Goal: Navigation & Orientation: Find specific page/section

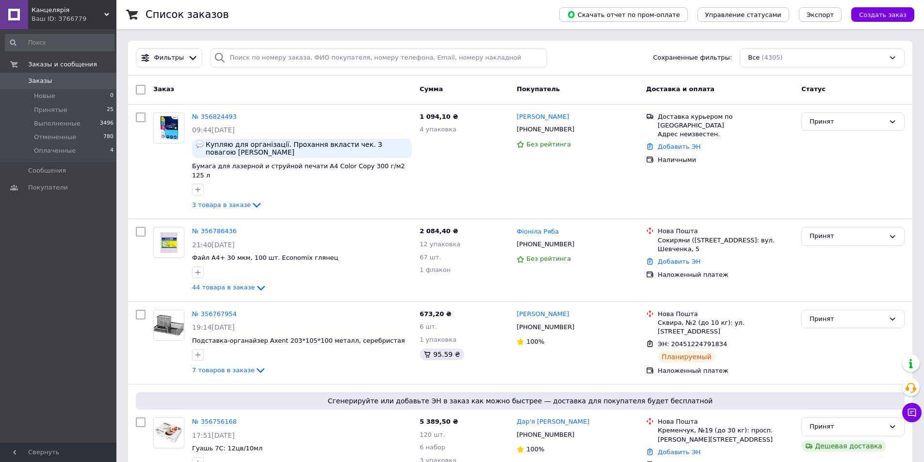
click at [82, 7] on span "Канцелярiя" at bounding box center [68, 10] width 73 height 9
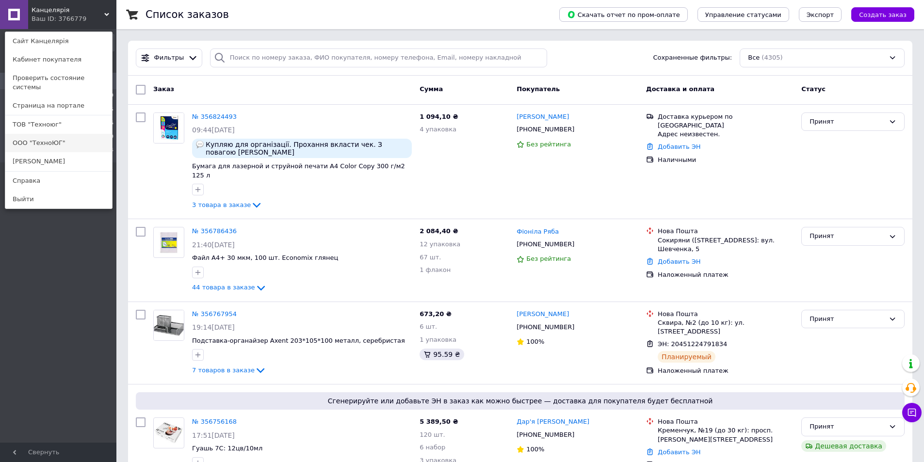
click at [61, 134] on link "ООО "ТехноЮГ"" at bounding box center [58, 143] width 107 height 18
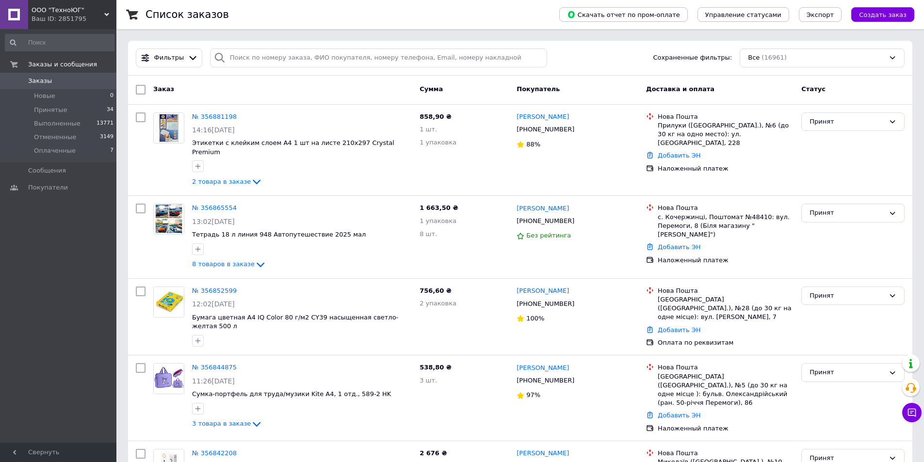
click at [72, 15] on div "Ваш ID: 2851795" at bounding box center [74, 19] width 85 height 9
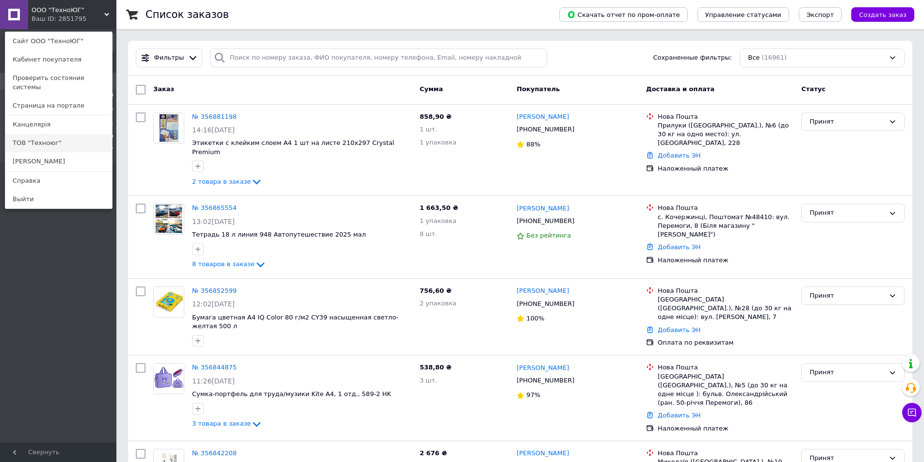
click at [51, 134] on link "ТОВ "Техноюг"" at bounding box center [58, 143] width 107 height 18
